Goal: Find contact information: Find contact information

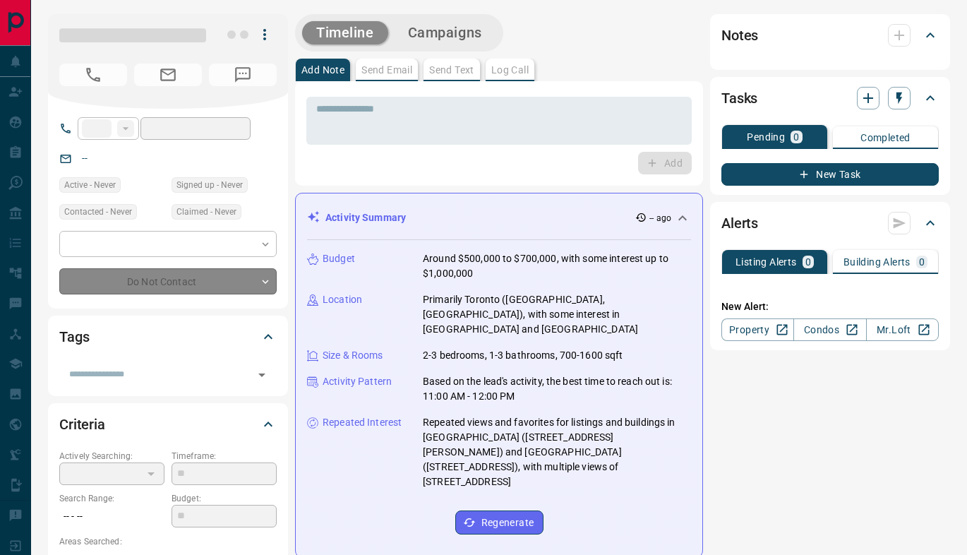
type input "**"
type input "**********"
type input "*"
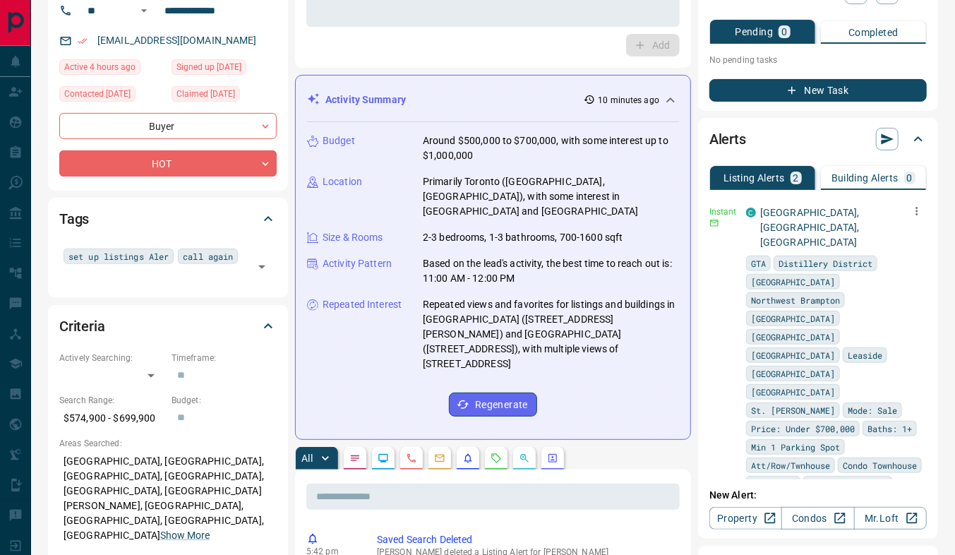
scroll to position [116, 0]
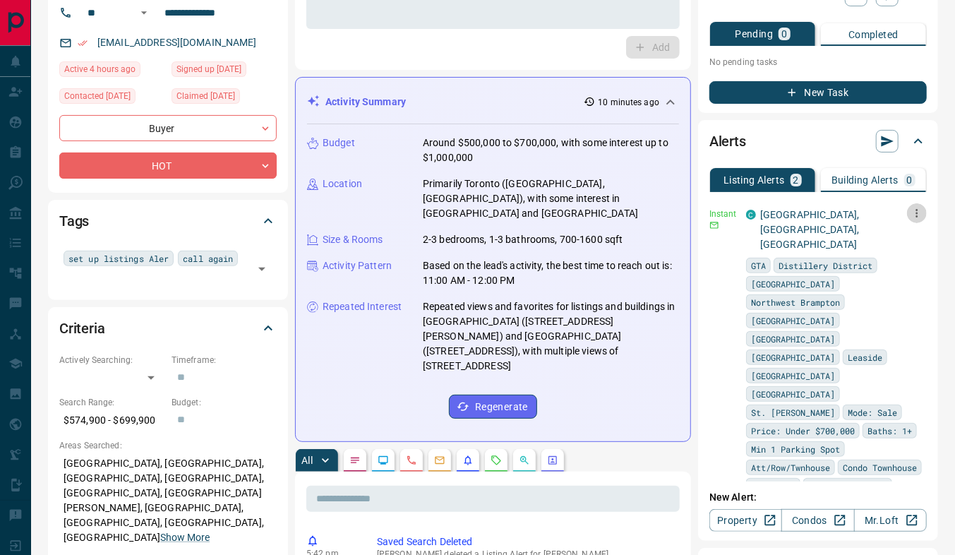
click at [910, 212] on icon "button" at bounding box center [916, 213] width 13 height 13
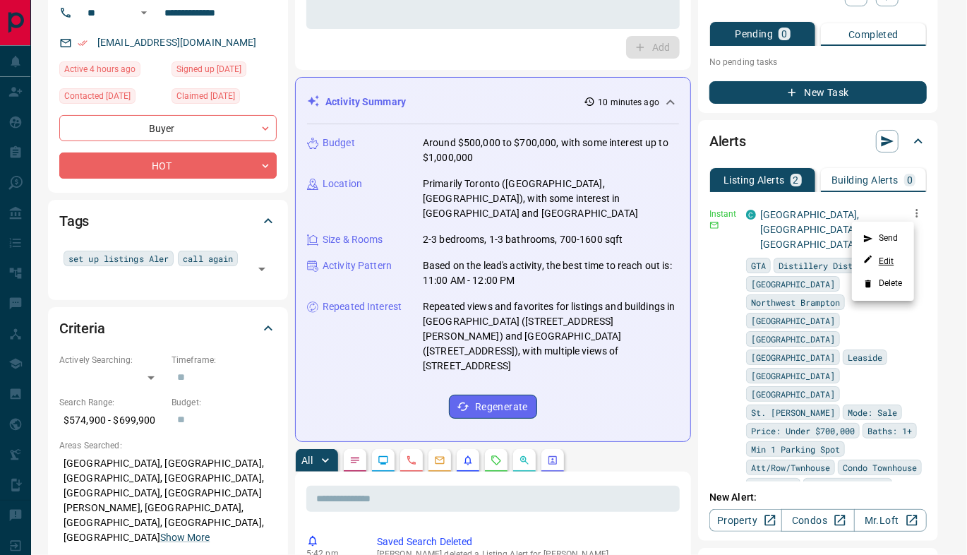
click at [893, 258] on link "Edit" at bounding box center [878, 260] width 31 height 13
click at [251, 406] on div at bounding box center [483, 277] width 967 height 555
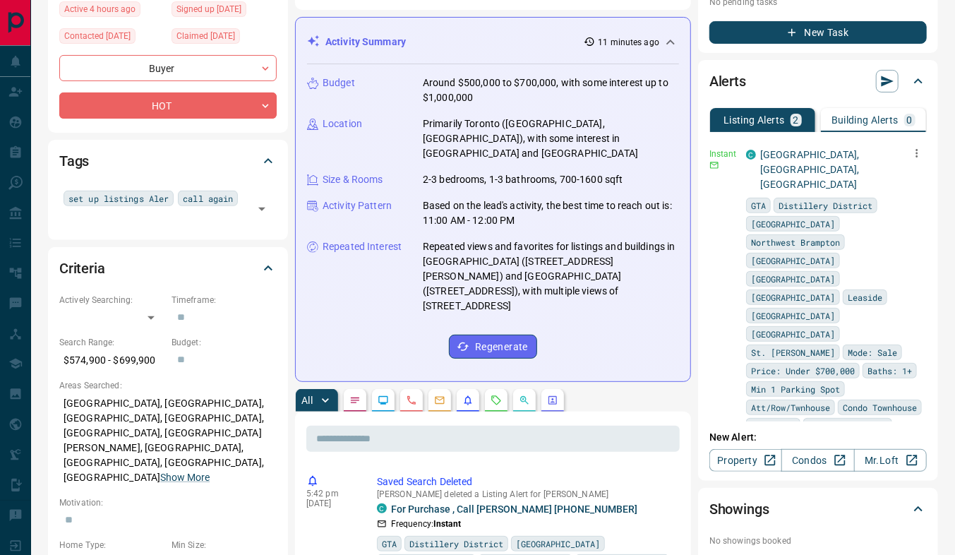
scroll to position [180, 0]
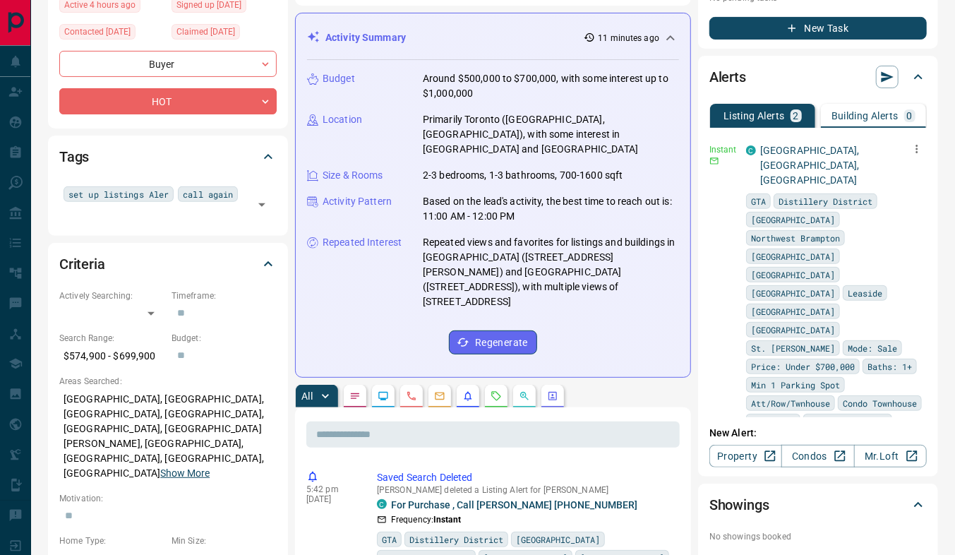
click at [160, 466] on button "Show More" at bounding box center [184, 473] width 49 height 15
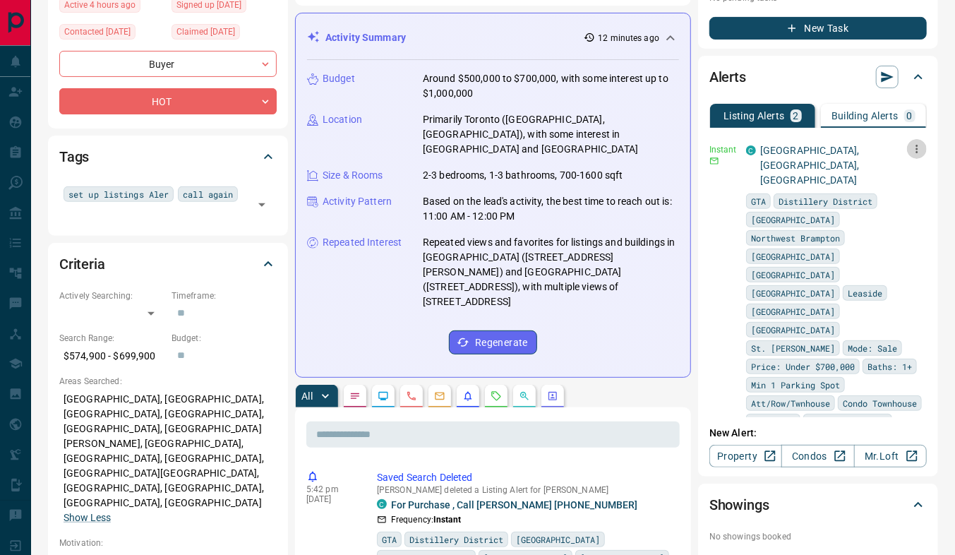
click at [916, 147] on icon "button" at bounding box center [917, 149] width 2 height 8
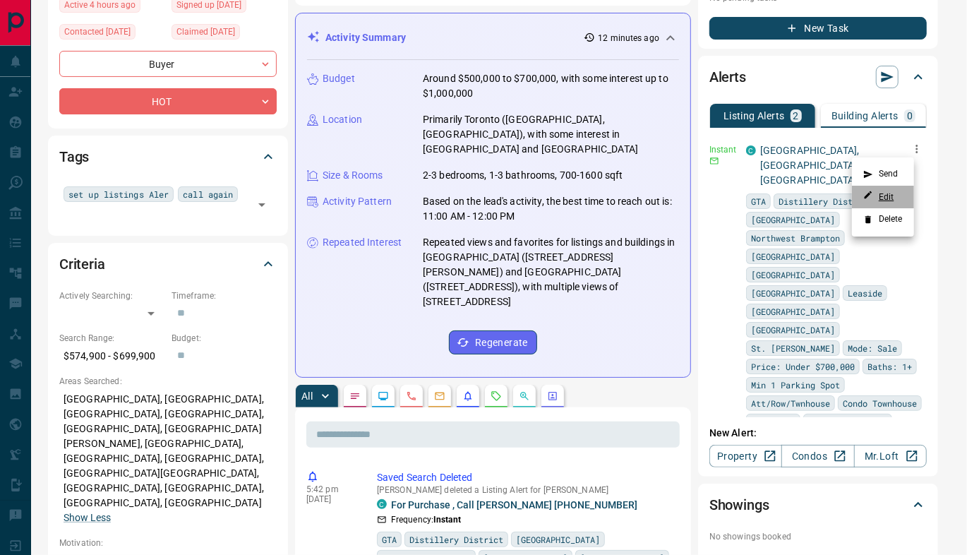
click at [888, 194] on link "Edit" at bounding box center [878, 196] width 31 height 13
click at [200, 166] on div at bounding box center [483, 277] width 967 height 555
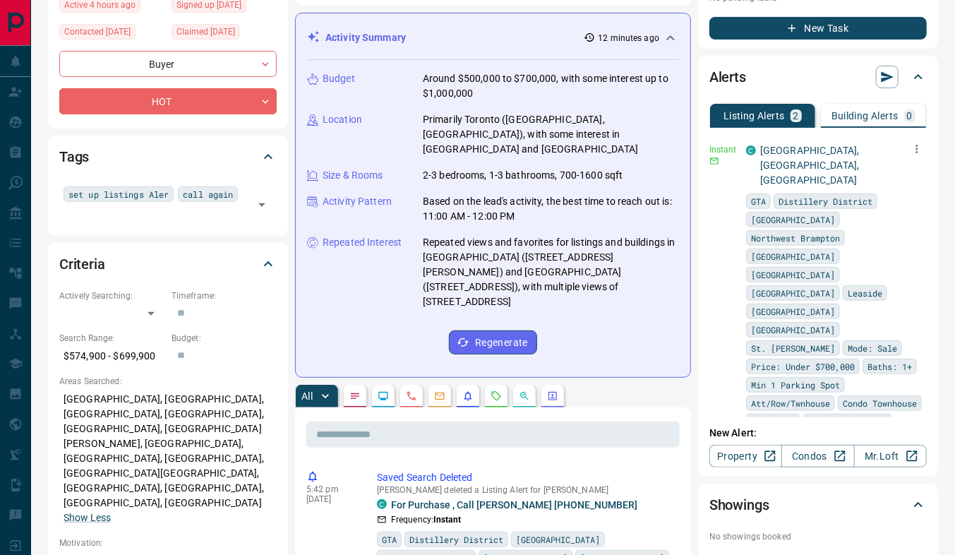
scroll to position [0, 0]
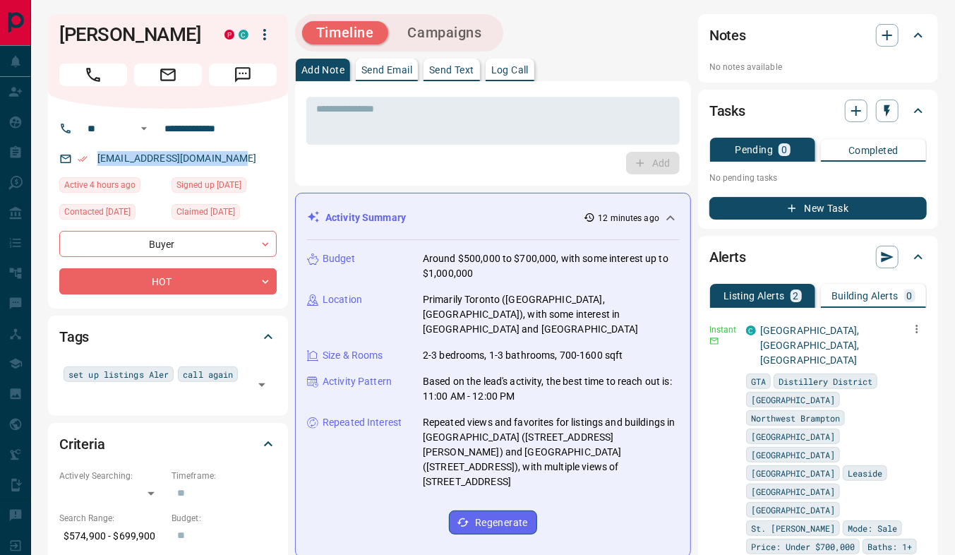
drag, startPoint x: 232, startPoint y: 155, endPoint x: 73, endPoint y: 152, distance: 159.5
click at [73, 152] on div "[EMAIL_ADDRESS][DOMAIN_NAME]" at bounding box center [167, 158] width 217 height 23
copy link "[EMAIL_ADDRESS][DOMAIN_NAME]"
